Goal: Check status

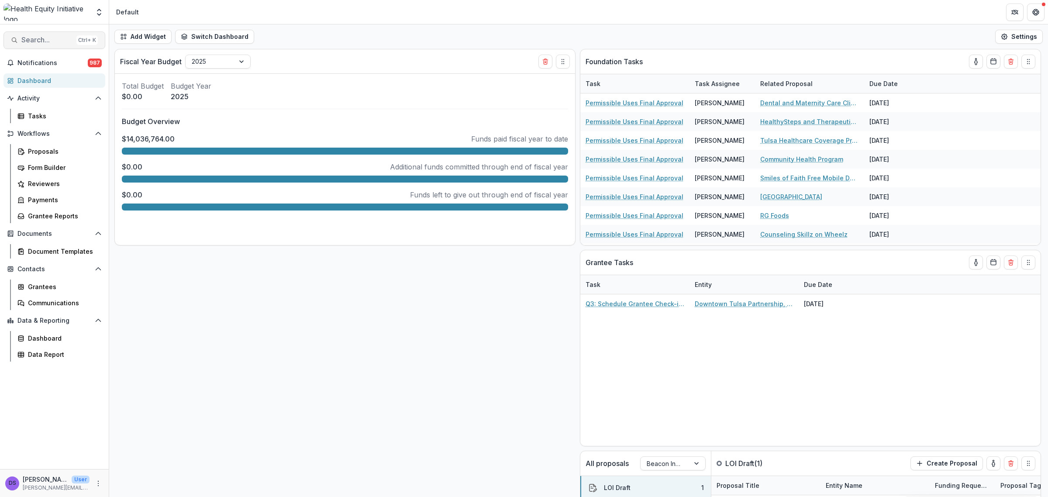
click at [57, 40] on span "Search..." at bounding box center [47, 40] width 52 height 8
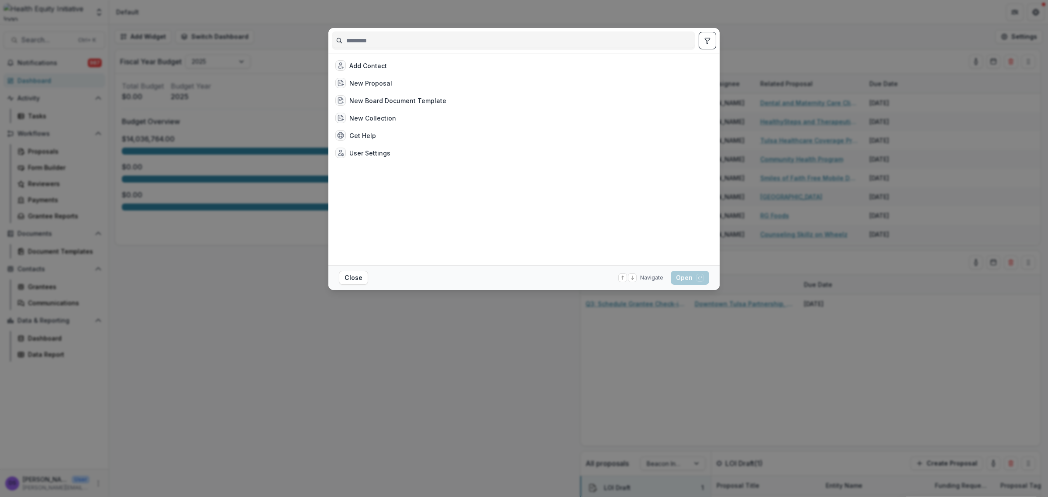
click at [399, 45] on input at bounding box center [513, 41] width 362 height 14
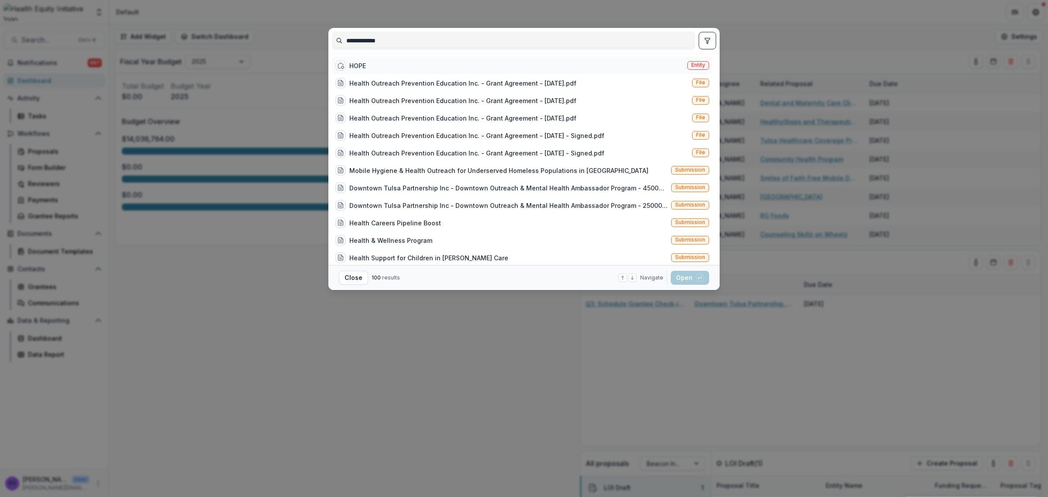
type input "**********"
click at [361, 63] on div "HOPE" at bounding box center [357, 65] width 17 height 9
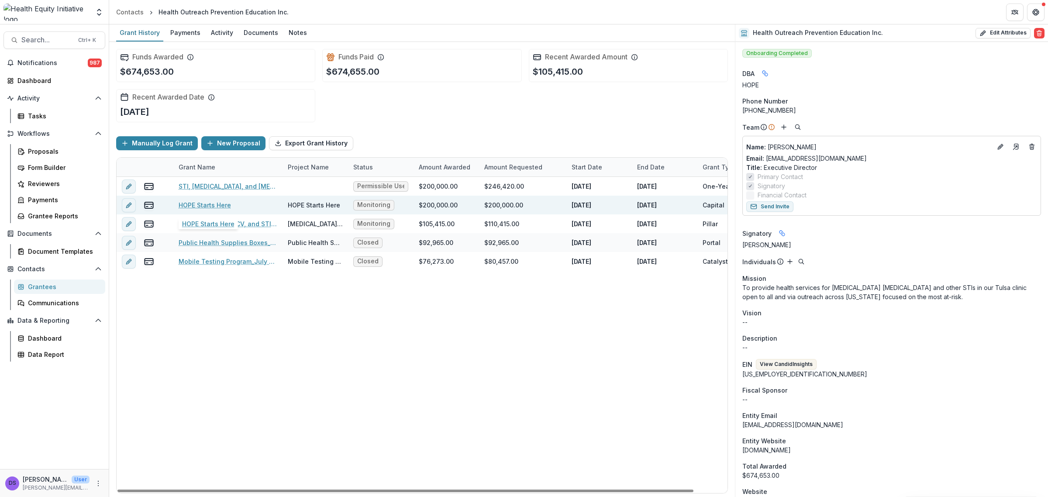
click at [201, 201] on link "HOPE Starts Here" at bounding box center [205, 204] width 52 height 9
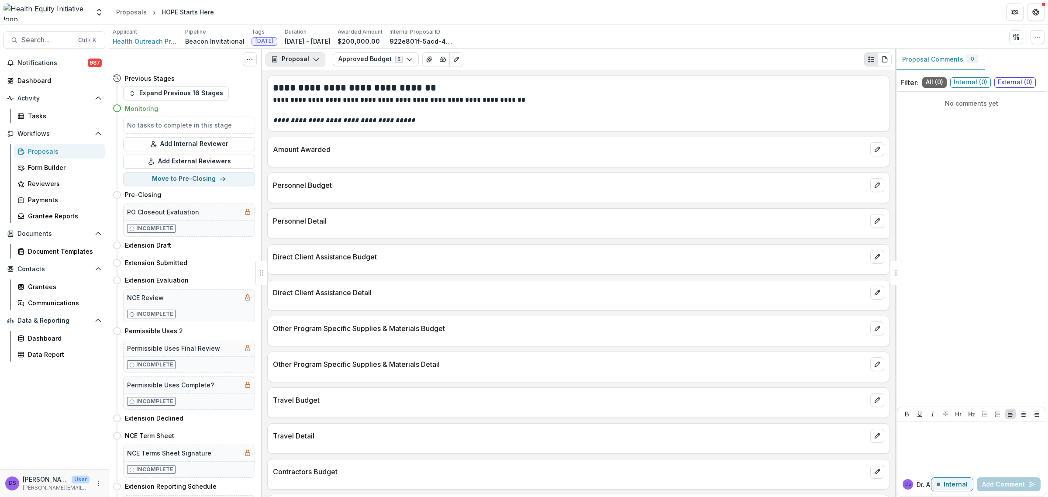
click at [319, 59] on button "Proposal" at bounding box center [295, 59] width 60 height 14
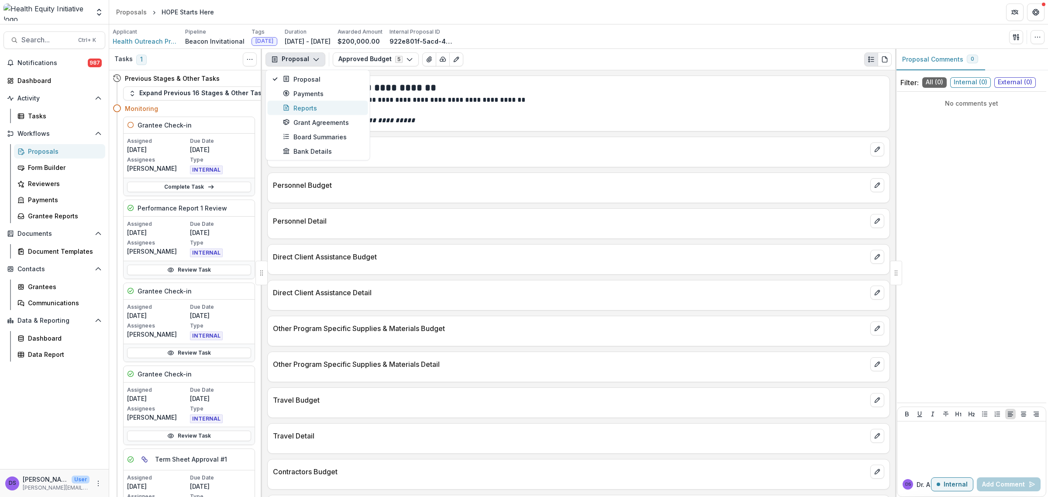
click at [310, 106] on div "Reports" at bounding box center [323, 107] width 80 height 9
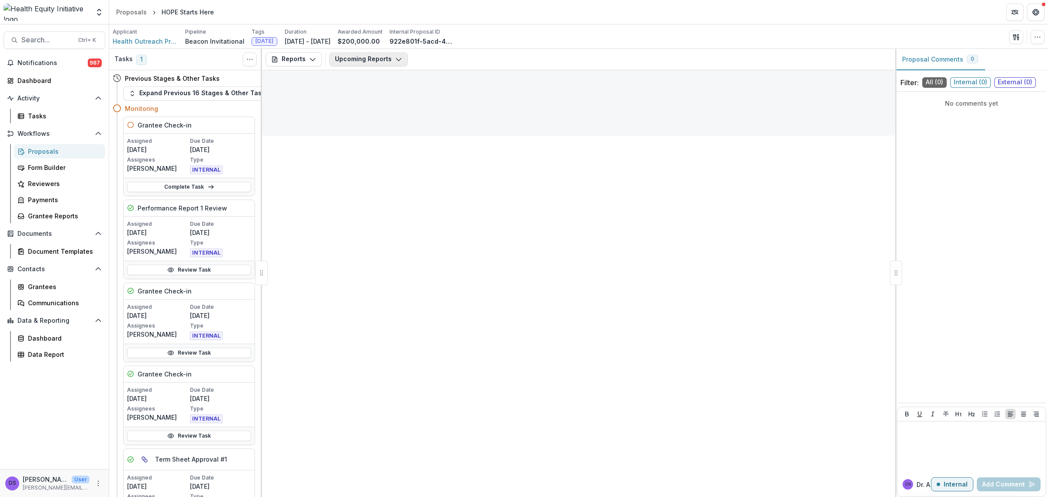
click at [350, 61] on button "Upcoming Reports" at bounding box center [368, 59] width 79 height 14
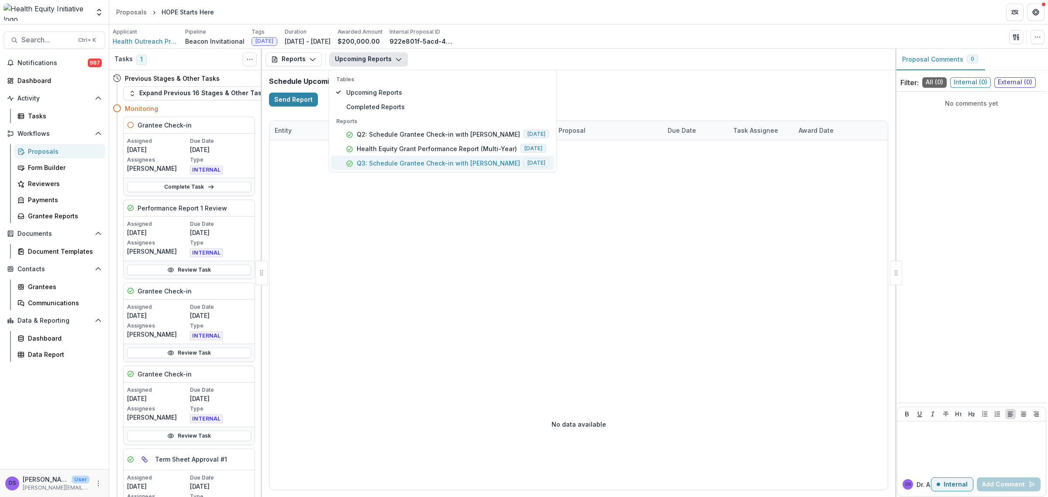
click at [369, 157] on button "Q3: Schedule Grantee Check-in with [PERSON_NAME] [DATE]" at bounding box center [442, 162] width 223 height 14
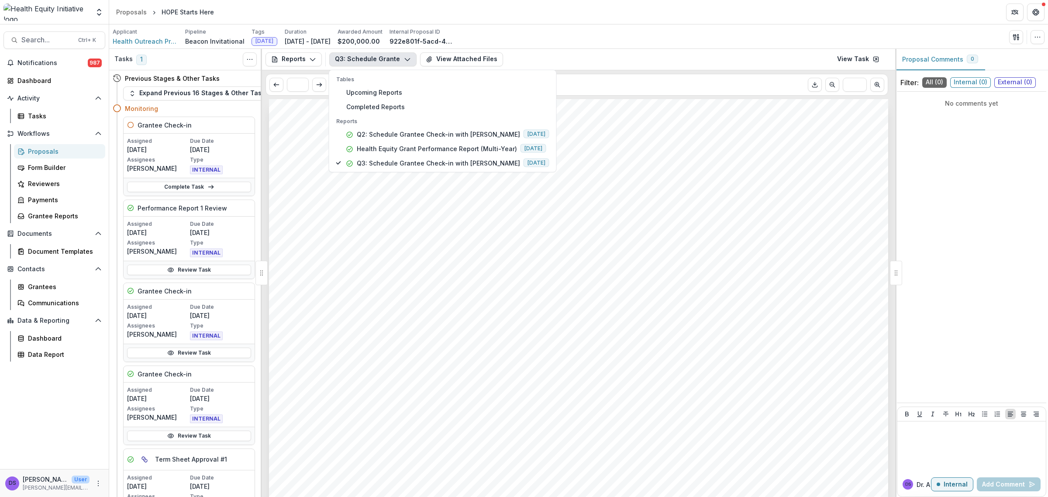
click at [776, 253] on span "required to check in with your program officer each quarter of the grant cycle.…" at bounding box center [558, 249] width 505 height 13
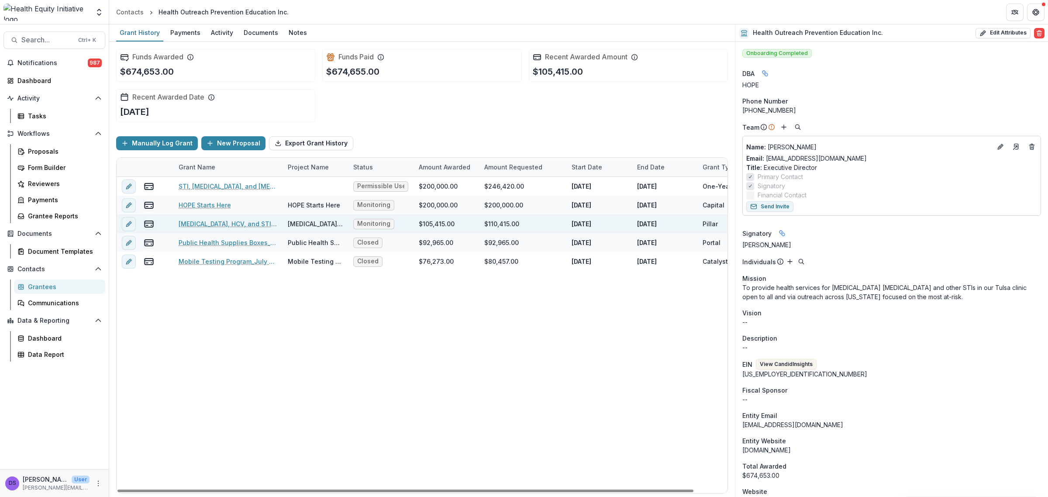
click at [217, 223] on link "[MEDICAL_DATA], HCV, and STI Services" at bounding box center [228, 223] width 99 height 9
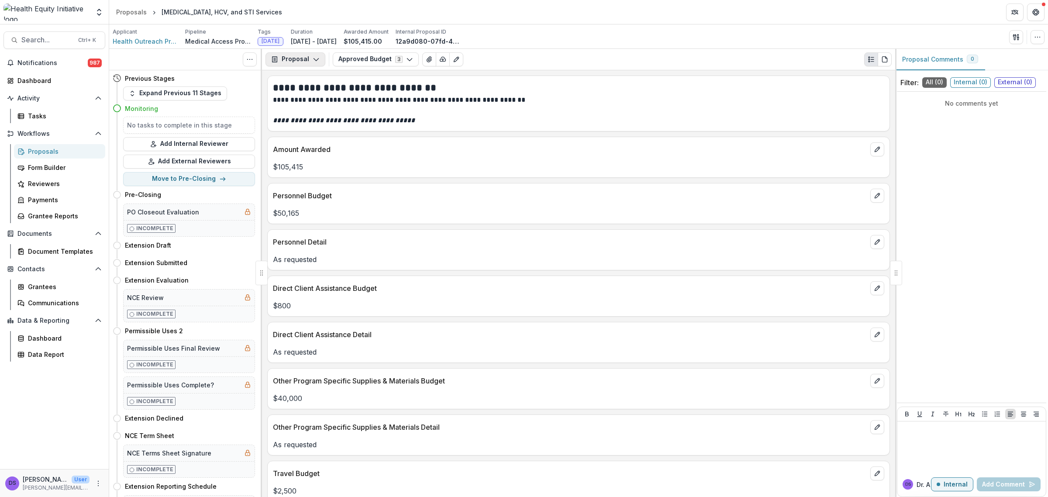
click at [306, 64] on button "Proposal" at bounding box center [295, 59] width 60 height 14
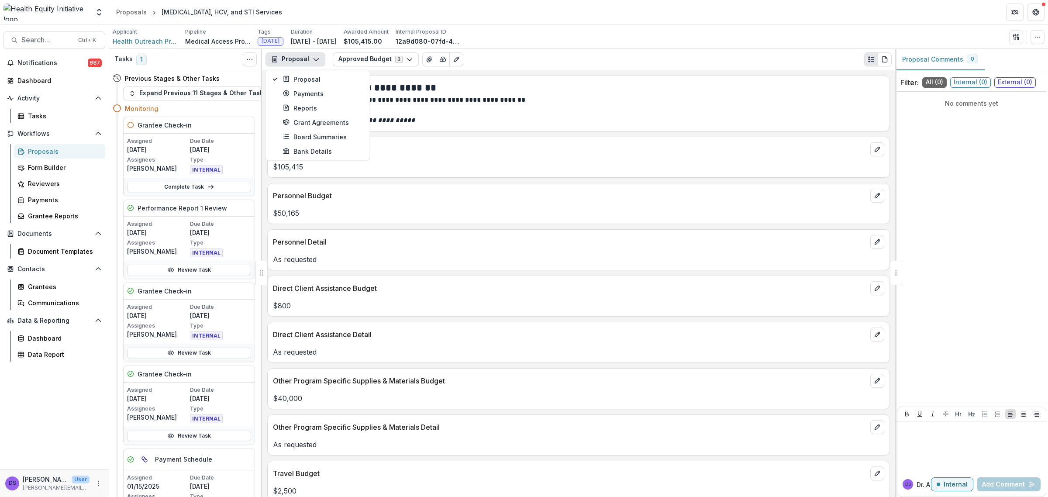
click at [306, 64] on button "Proposal" at bounding box center [295, 59] width 60 height 14
click at [365, 61] on button "Approved Budget 3" at bounding box center [376, 59] width 86 height 14
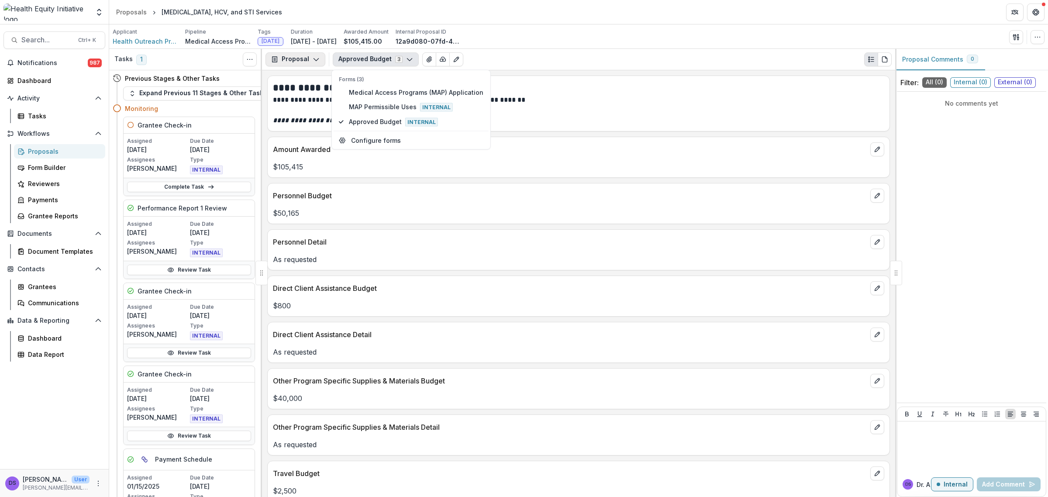
click at [302, 65] on button "Proposal" at bounding box center [295, 59] width 60 height 14
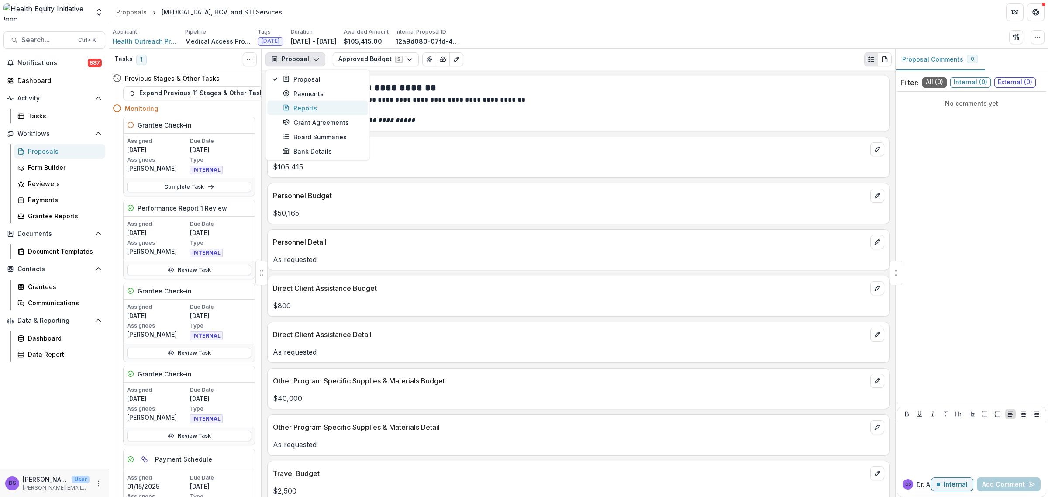
click at [302, 103] on div "Reports" at bounding box center [323, 107] width 80 height 9
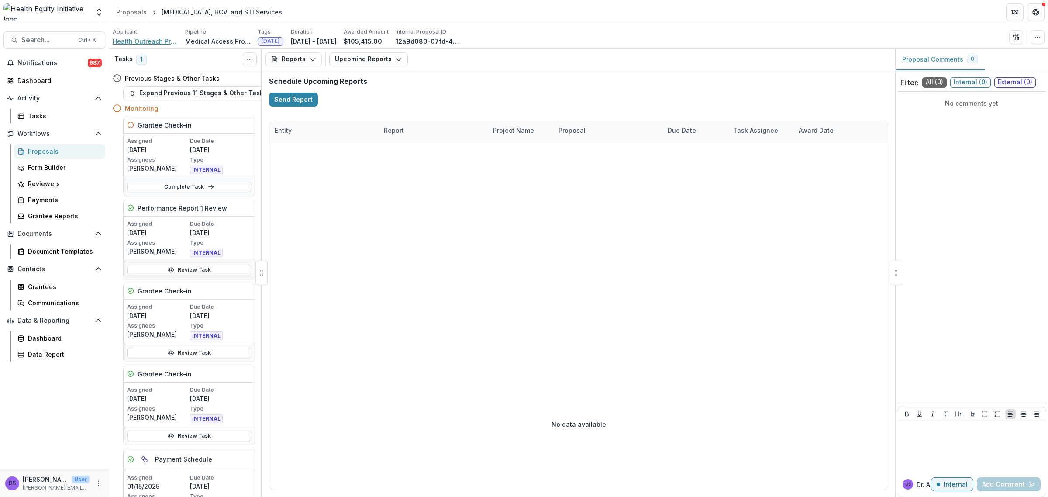
click at [152, 38] on span "Health Outreach Prevention Education Inc." at bounding box center [145, 41] width 65 height 9
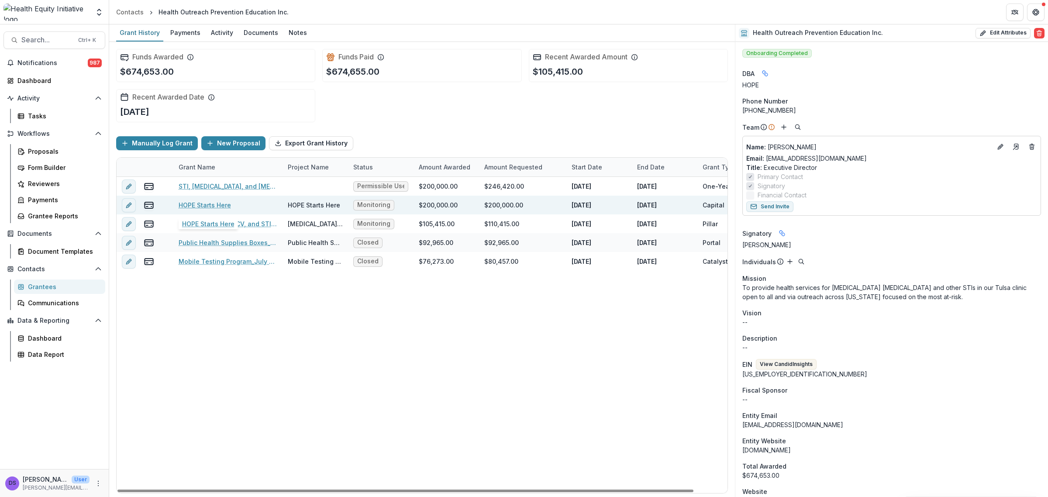
click at [203, 202] on link "HOPE Starts Here" at bounding box center [205, 204] width 52 height 9
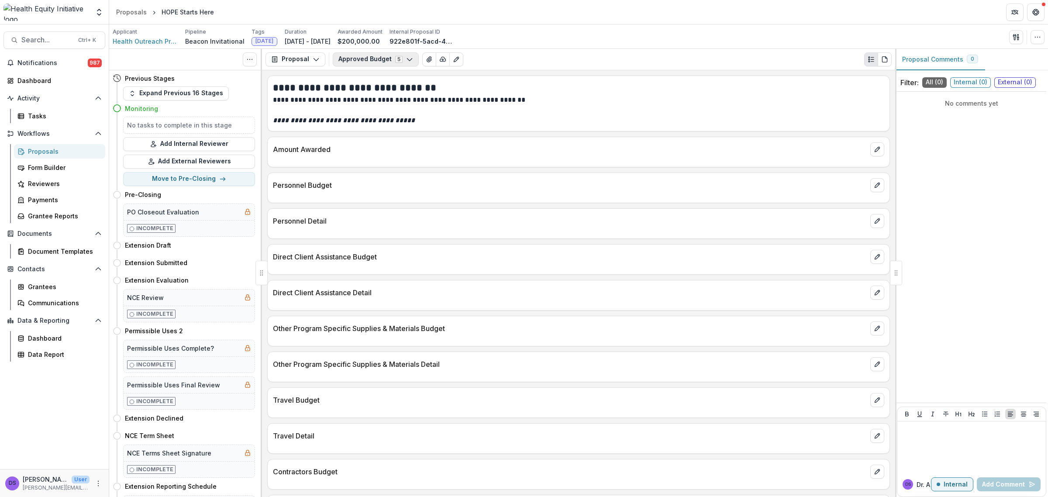
click at [373, 62] on button "Approved Budget 5" at bounding box center [376, 59] width 86 height 14
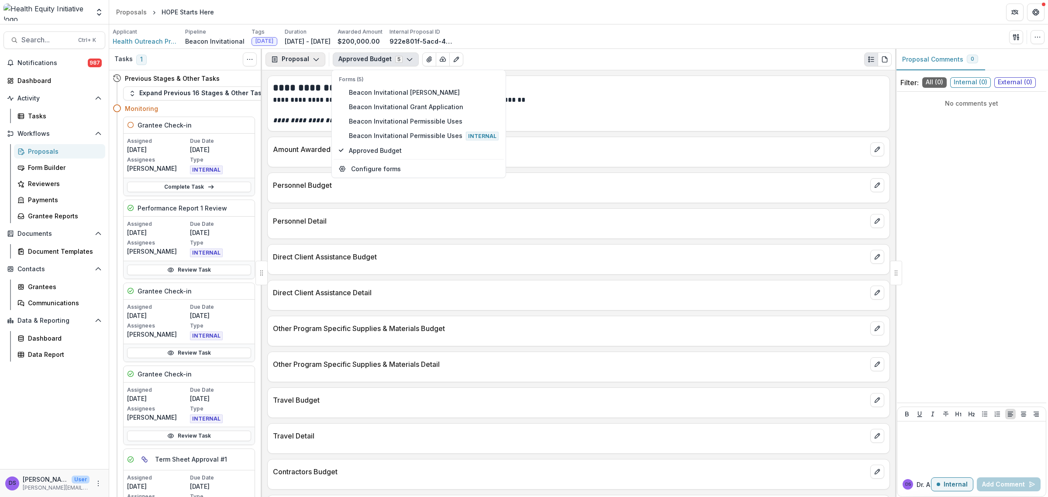
click at [307, 59] on button "Proposal" at bounding box center [295, 59] width 60 height 14
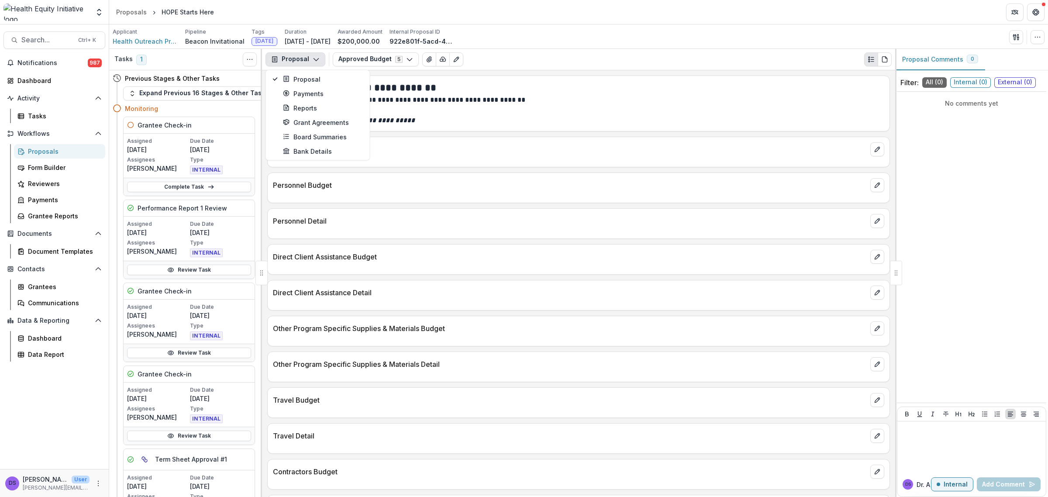
click at [433, 108] on p at bounding box center [578, 110] width 611 height 10
